Goal: Information Seeking & Learning: Learn about a topic

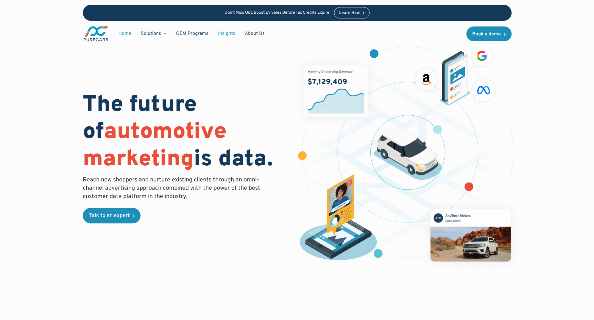
click at [223, 33] on link "Insights" at bounding box center [226, 33] width 27 height 11
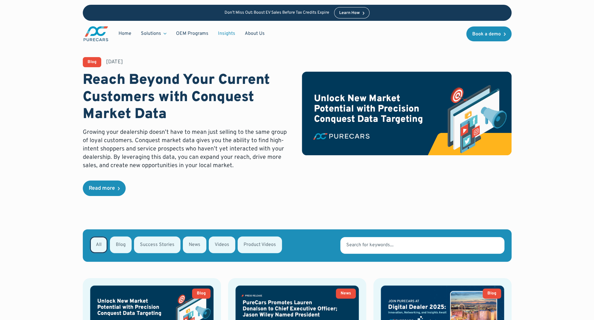
click at [375, 245] on input "Email Form" at bounding box center [422, 245] width 164 height 17
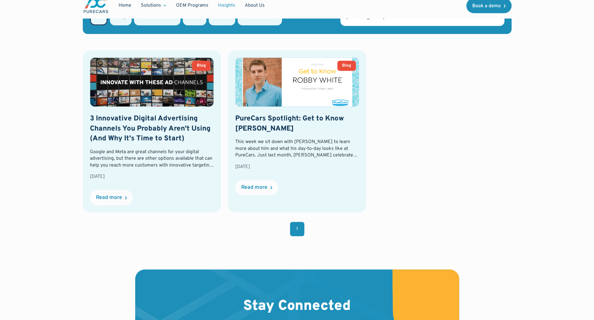
scroll to position [229, 0]
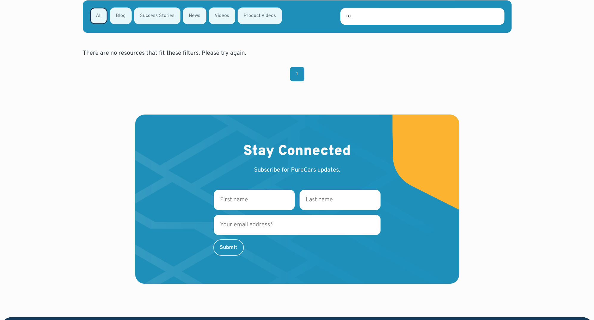
type input "r"
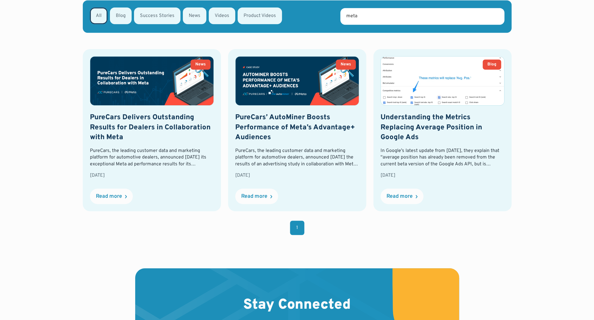
type input "meta"
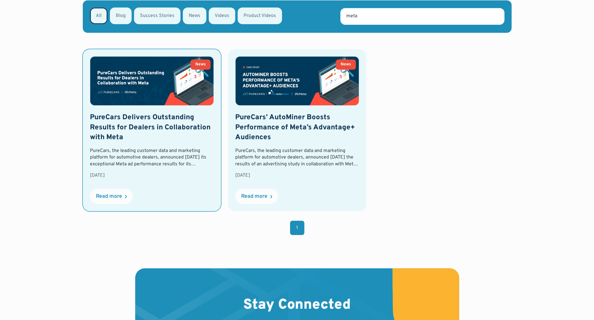
click at [130, 163] on div "PureCars, the leading customer data and marketing platform for automotive deale…" at bounding box center [152, 158] width 124 height 20
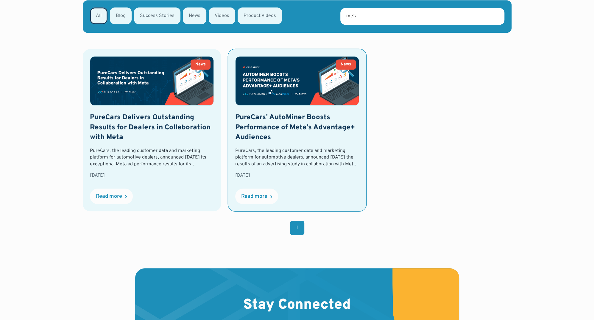
click at [300, 124] on h2 "PureCars’ AutoMiner Boosts Performance of Meta’s Advantage+ Audiences" at bounding box center [297, 128] width 124 height 30
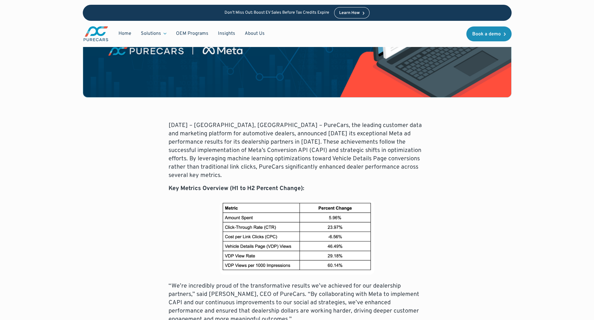
scroll to position [189, 0]
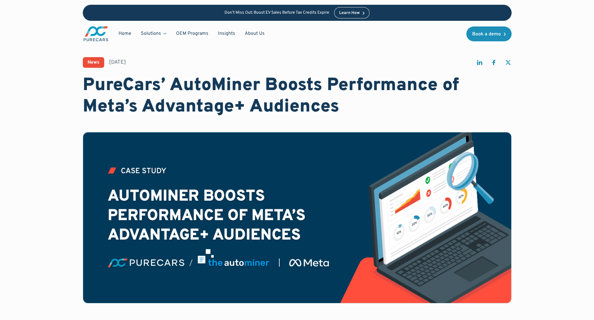
click at [94, 30] on img "main" at bounding box center [96, 34] width 26 height 16
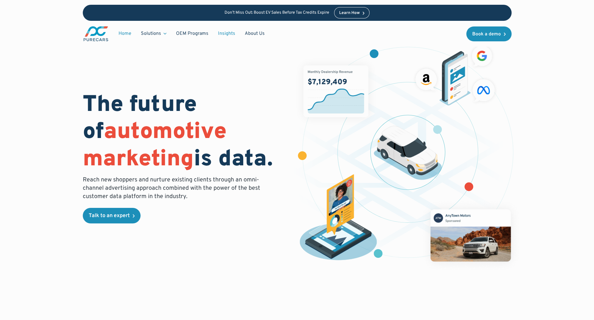
click at [227, 34] on link "Insights" at bounding box center [226, 33] width 27 height 11
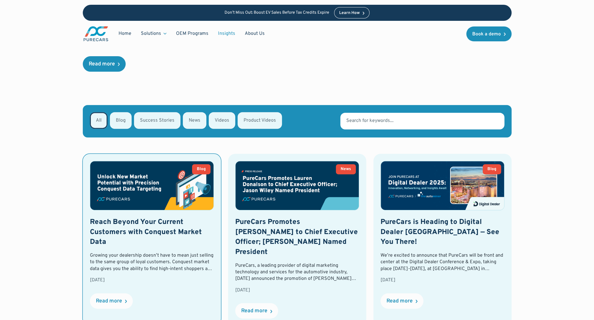
scroll to position [102, 0]
